Goal: Navigation & Orientation: Find specific page/section

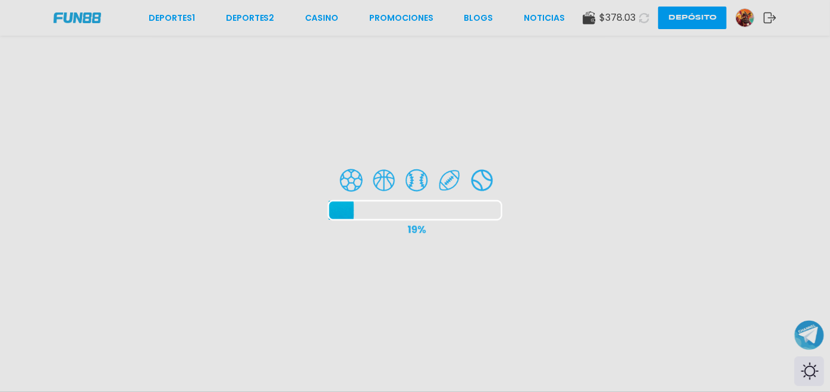
click at [71, 3] on div at bounding box center [415, 196] width 830 height 392
click at [77, 24] on div at bounding box center [415, 196] width 830 height 392
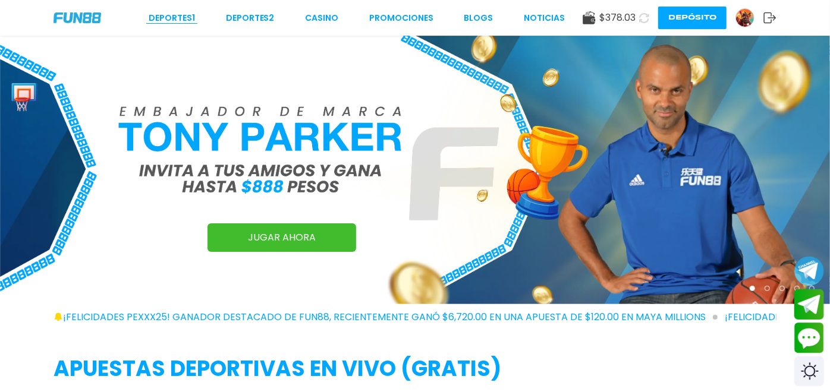
click at [177, 14] on link "Deportes 1" at bounding box center [172, 18] width 46 height 12
